Goal: Task Accomplishment & Management: Manage account settings

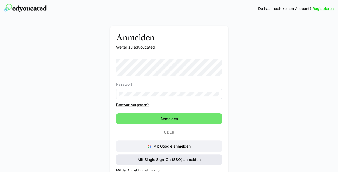
click at [163, 158] on span "Mit Single Sign-On (SSO) anmelden" at bounding box center [169, 159] width 64 height 5
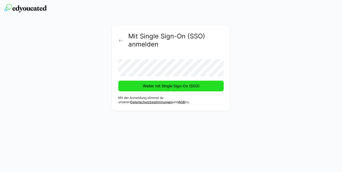
click at [158, 85] on span "Weiter mit Single Sign-On (SSO)" at bounding box center [171, 85] width 58 height 5
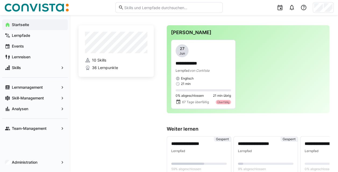
click at [45, 96] on span "Skill-Management" at bounding box center [35, 97] width 48 height 5
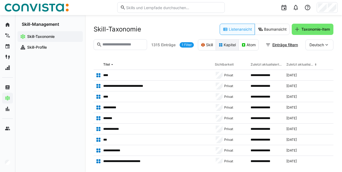
click at [224, 48] on eds-button-option "Kapitel" at bounding box center [227, 44] width 23 height 11
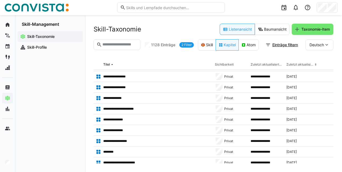
scroll to position [444, 0]
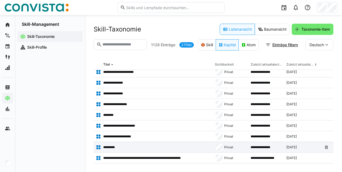
click at [180, 147] on app-table-first-column "*********" at bounding box center [153, 147] width 115 height 5
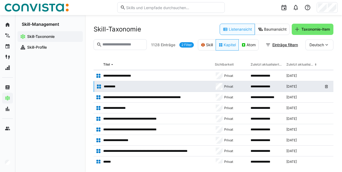
scroll to position [505, 0]
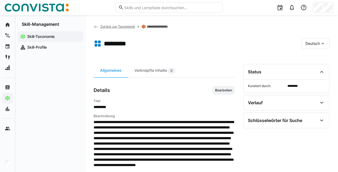
click at [118, 26] on span "Zurück zur Taxonomie" at bounding box center [117, 26] width 35 height 4
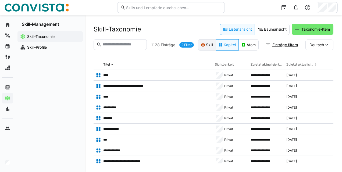
click at [207, 49] on eds-button-option "Skill" at bounding box center [207, 44] width 18 height 11
click at [231, 45] on eds-button-option "Kapitel" at bounding box center [227, 44] width 23 height 11
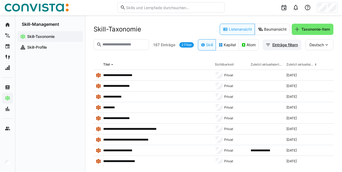
click at [288, 43] on span "Einträge filtern" at bounding box center [284, 44] width 27 height 5
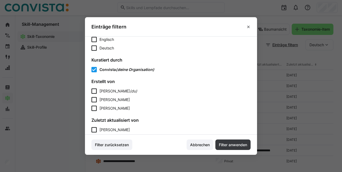
scroll to position [60, 0]
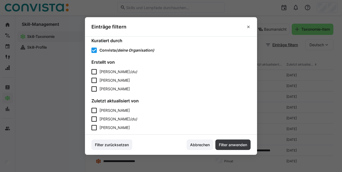
click at [124, 68] on form "Erstellt von Melanie Thronicker (du) Hannah Hoppen Christine Grimm" at bounding box center [170, 75] width 159 height 32
click at [113, 74] on span "Melanie Thronicker" at bounding box center [114, 71] width 30 height 5
click at [231, 149] on span "Filter anwenden" at bounding box center [232, 144] width 35 height 11
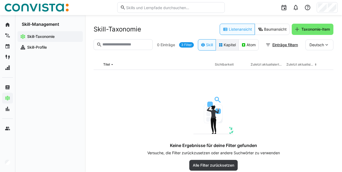
click at [222, 44] on eds-button-option "Kapitel" at bounding box center [227, 44] width 23 height 11
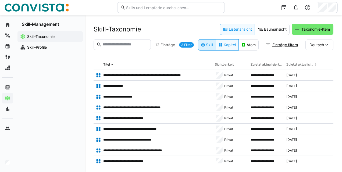
click at [204, 46] on eds-button-option "Skill" at bounding box center [207, 44] width 18 height 11
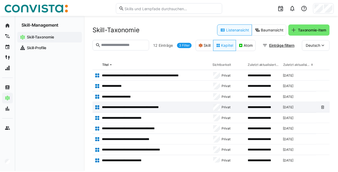
scroll to position [35, 0]
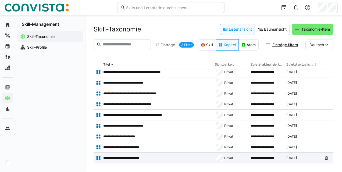
drag, startPoint x: 137, startPoint y: 158, endPoint x: 117, endPoint y: 156, distance: 19.4
click at [117, 156] on p "**********" at bounding box center [124, 158] width 43 height 4
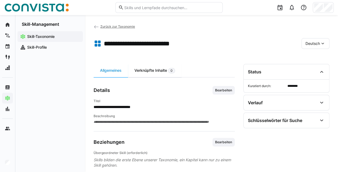
click at [147, 73] on div "Verknüpfte Inhalte 0" at bounding box center [154, 70] width 53 height 13
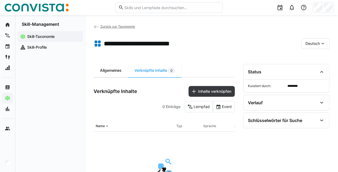
click at [115, 69] on div "Allgemeines" at bounding box center [111, 70] width 34 height 13
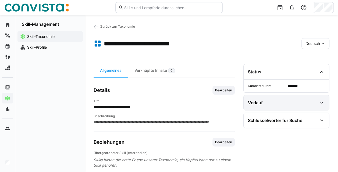
click at [281, 106] on div "Verlauf" at bounding box center [285, 102] width 85 height 15
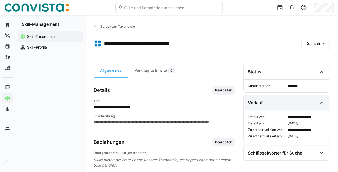
click at [281, 106] on div "Verlauf" at bounding box center [285, 102] width 85 height 15
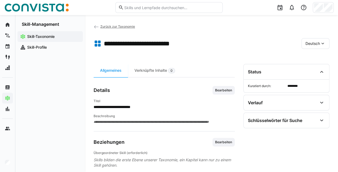
click at [127, 25] on span "Zurück zur Taxonomie" at bounding box center [117, 26] width 35 height 4
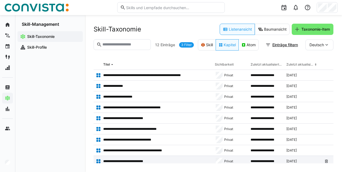
scroll to position [35, 0]
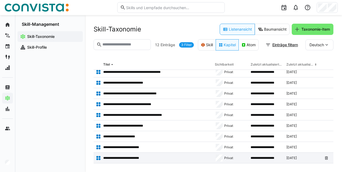
click at [125, 160] on app-table-first-column "**********" at bounding box center [153, 157] width 115 height 5
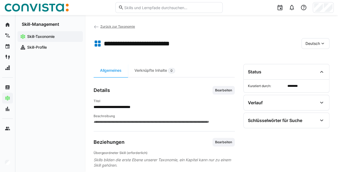
click at [119, 26] on span "Zurück zur Taxonomie" at bounding box center [117, 26] width 35 height 4
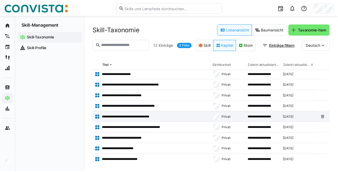
scroll to position [23, 0]
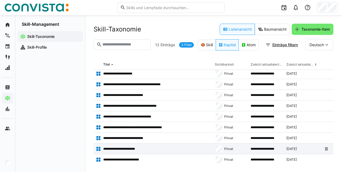
click at [118, 146] on app-table-first-column "**********" at bounding box center [153, 148] width 115 height 5
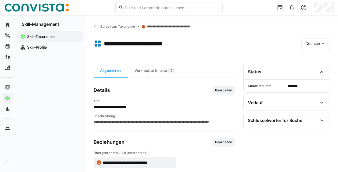
click at [120, 28] on span "Zurück zur Taxonomie" at bounding box center [117, 26] width 35 height 4
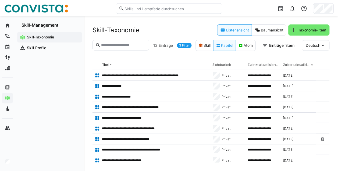
scroll to position [35, 0]
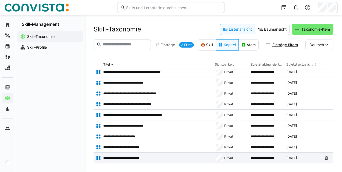
click at [135, 159] on p "**********" at bounding box center [124, 158] width 43 height 4
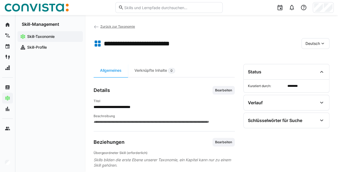
click at [124, 27] on span "Zurück zur Taxonomie" at bounding box center [117, 26] width 35 height 4
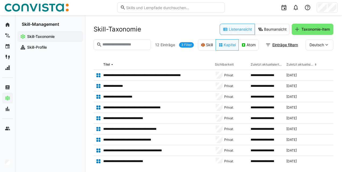
scroll to position [35, 0]
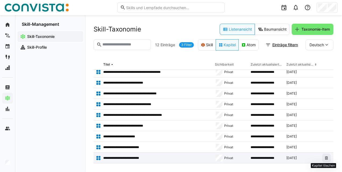
click at [322, 160] on span at bounding box center [326, 158] width 9 height 9
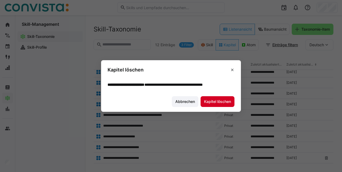
click at [225, 102] on span "Kapitel löschen" at bounding box center [217, 101] width 28 height 5
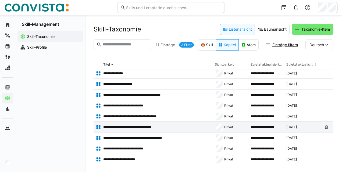
scroll to position [0, 0]
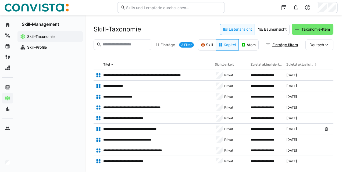
click at [337, 54] on div "**********" at bounding box center [213, 93] width 257 height 157
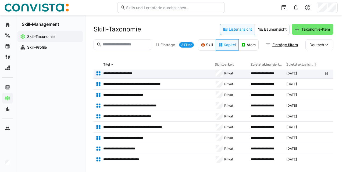
scroll to position [25, 0]
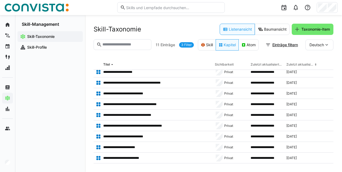
click at [185, 44] on link "3 Filter" at bounding box center [186, 44] width 15 height 5
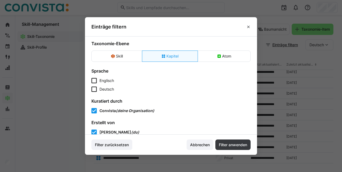
click at [112, 131] on span "Melanie Thronicker" at bounding box center [115, 132] width 32 height 5
click at [228, 143] on span "Filter anwenden" at bounding box center [233, 144] width 30 height 5
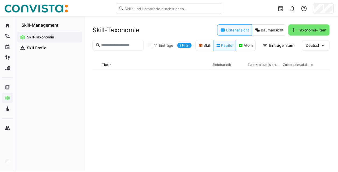
scroll to position [0, 0]
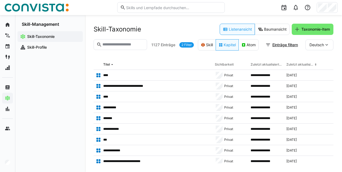
click at [110, 47] on eds-input at bounding box center [120, 44] width 53 height 11
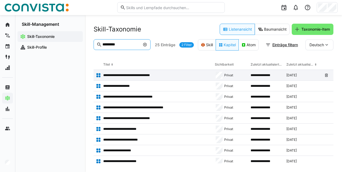
type input "*********"
click at [179, 77] on app-table-first-column "**********" at bounding box center [153, 75] width 115 height 5
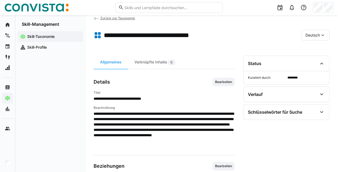
scroll to position [7, 0]
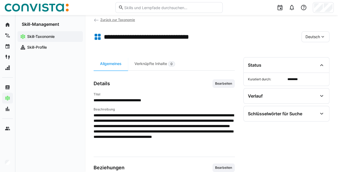
click at [120, 19] on span "Zurück zur Taxonomie" at bounding box center [117, 20] width 35 height 4
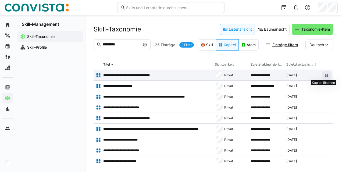
click at [324, 76] on eds-icon at bounding box center [326, 75] width 4 height 4
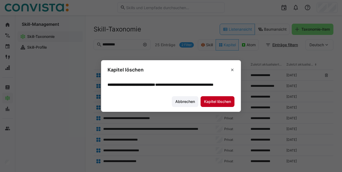
click at [228, 104] on span "Kapitel löschen" at bounding box center [217, 101] width 28 height 5
